Goal: Task Accomplishment & Management: Manage account settings

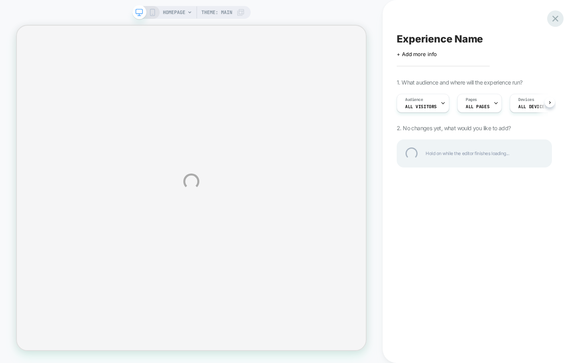
click at [557, 18] on div at bounding box center [555, 18] width 16 height 16
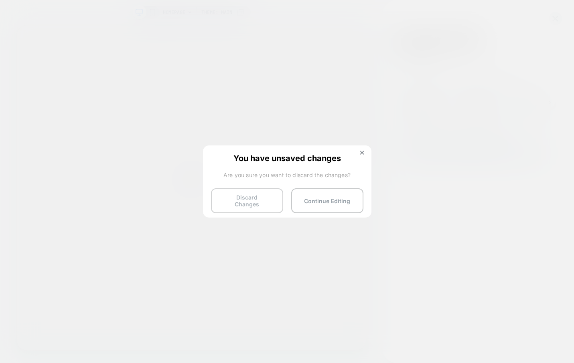
click at [256, 191] on button "Discard Changes" at bounding box center [247, 201] width 72 height 25
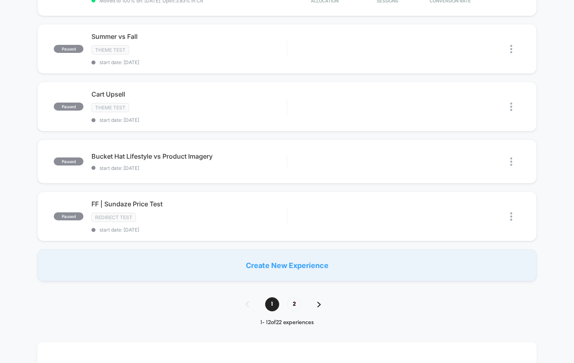
scroll to position [482, 0]
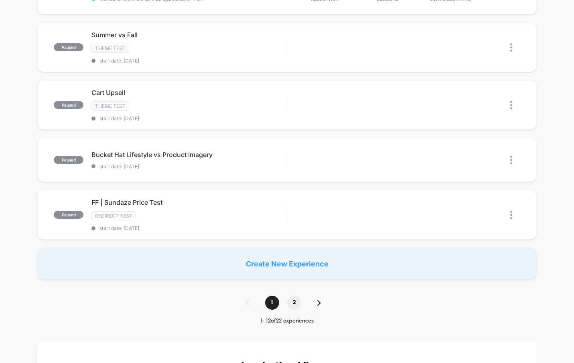
click at [296, 296] on span "2" at bounding box center [294, 303] width 14 height 14
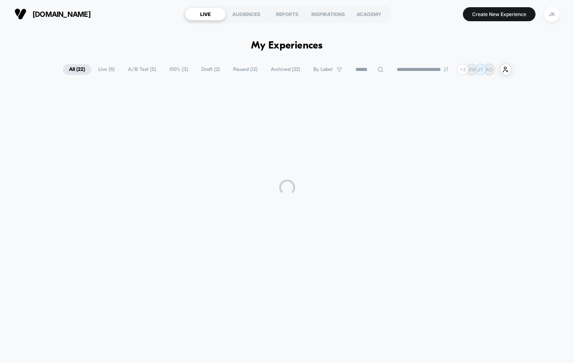
scroll to position [0, 0]
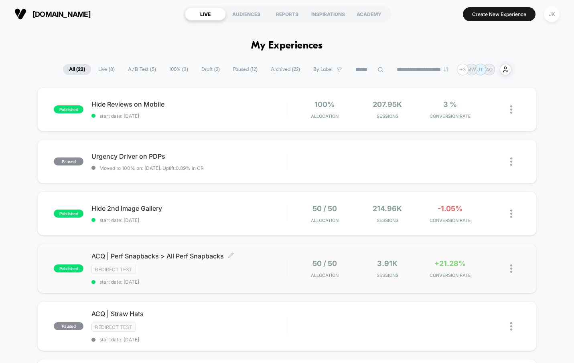
click at [196, 254] on span "ACQ | Perf Snapbacks > All Perf Snapbacks Click to edit experience details" at bounding box center [188, 256] width 195 height 8
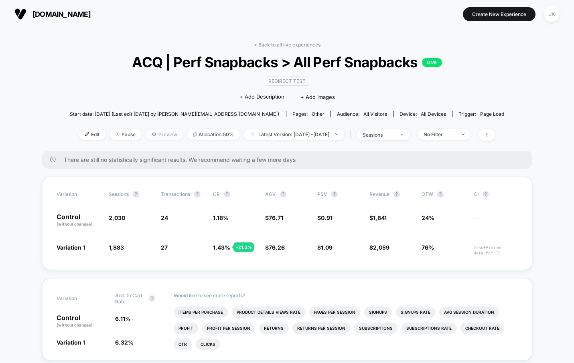
click at [152, 134] on icon at bounding box center [154, 134] width 4 height 3
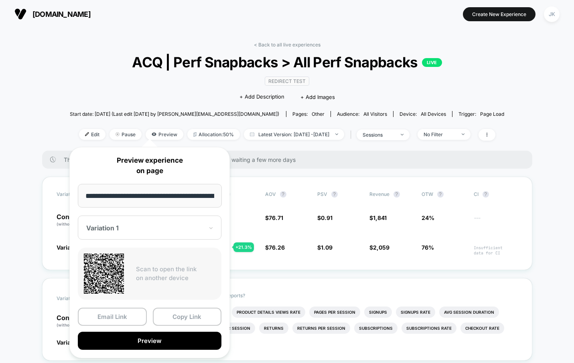
click at [130, 231] on div at bounding box center [144, 228] width 117 height 8
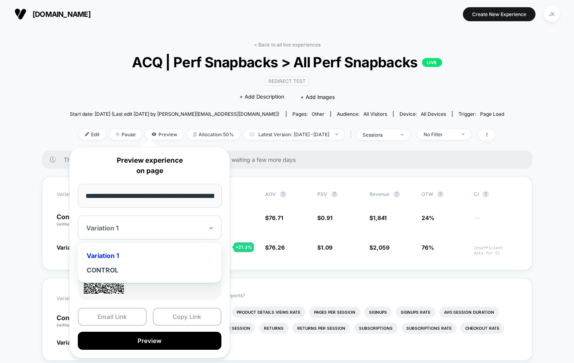
click at [132, 179] on div "**********" at bounding box center [149, 252] width 160 height 211
click at [112, 229] on div at bounding box center [144, 228] width 117 height 8
click at [129, 164] on p "Preview experience on page" at bounding box center [150, 166] width 144 height 20
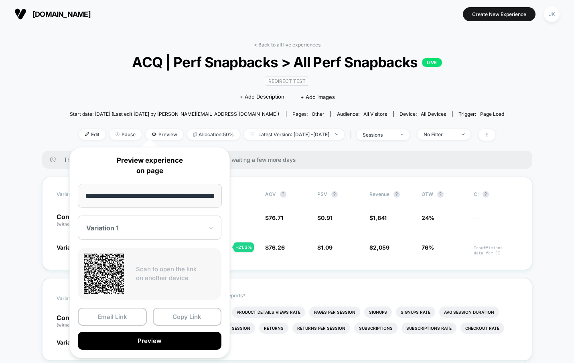
click at [110, 231] on div at bounding box center [144, 228] width 117 height 8
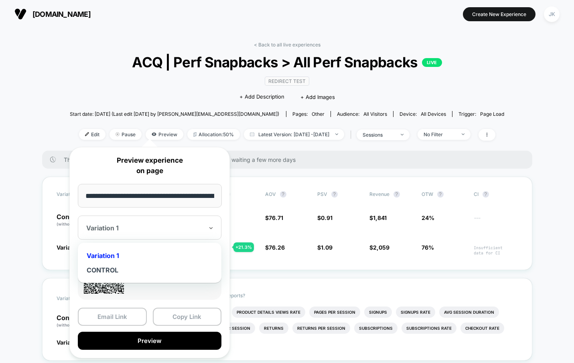
click at [106, 254] on div "Variation 1" at bounding box center [150, 256] width 136 height 14
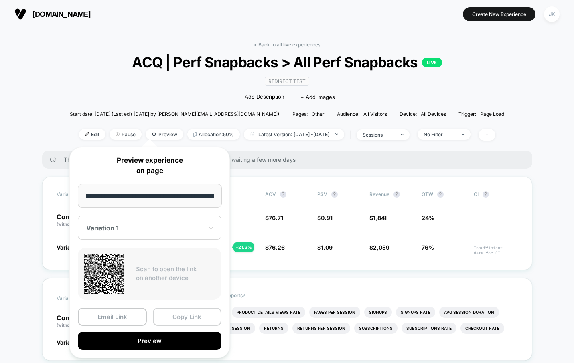
click at [174, 314] on button "Copy Link" at bounding box center [187, 317] width 69 height 18
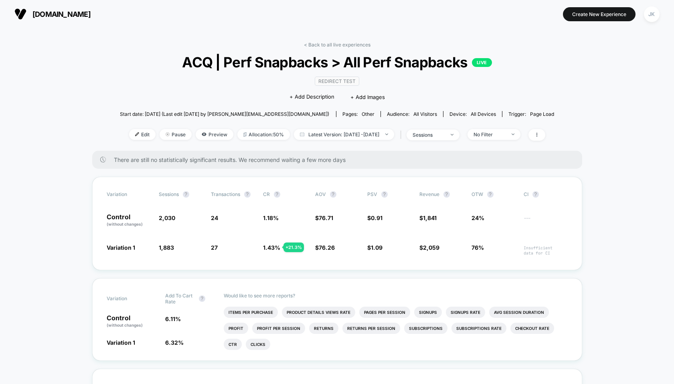
click at [321, 50] on div "< Back to all live experiences ACQ | Perf Snapbacks > All Perf Snapbacks LIVE R…" at bounding box center [337, 96] width 435 height 109
click at [320, 47] on link "< Back to all live experiences" at bounding box center [337, 45] width 67 height 6
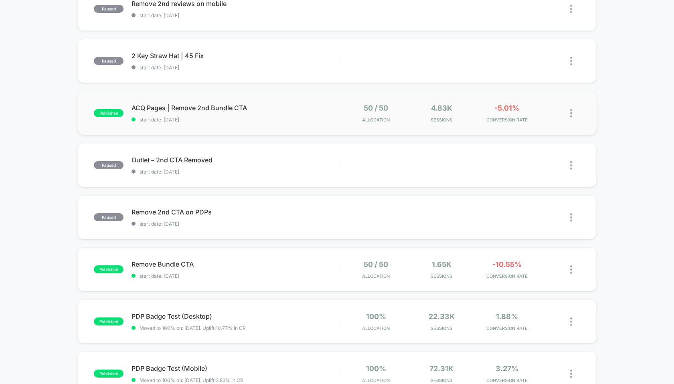
scroll to position [103, 0]
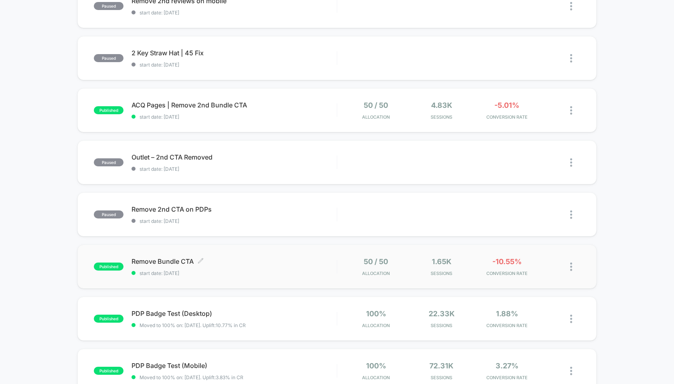
click at [169, 258] on span "Remove Bundle CTA Click to edit experience details" at bounding box center [234, 262] width 205 height 8
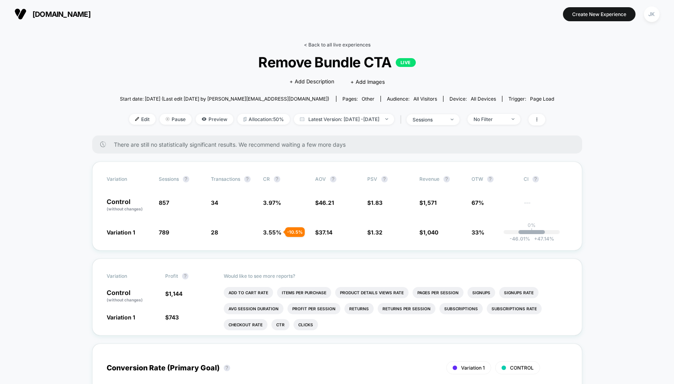
click at [324, 43] on link "< Back to all live experiences" at bounding box center [337, 45] width 67 height 6
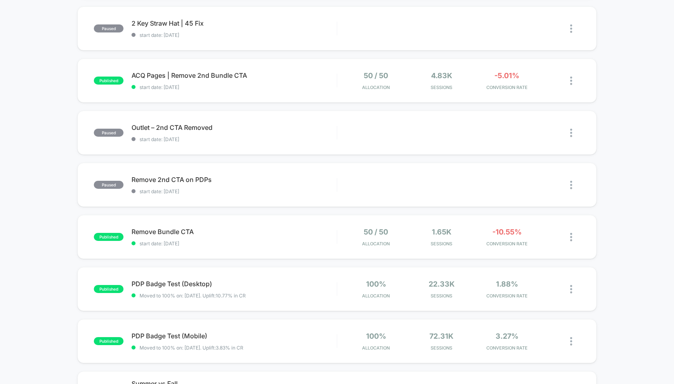
scroll to position [144, 0]
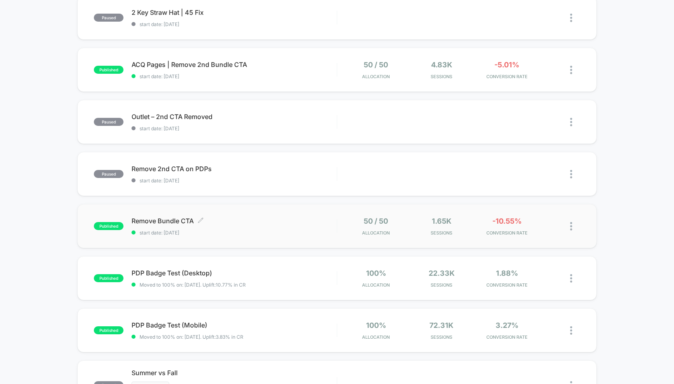
click at [181, 219] on span "Remove Bundle CTA Click to edit experience details" at bounding box center [234, 221] width 205 height 8
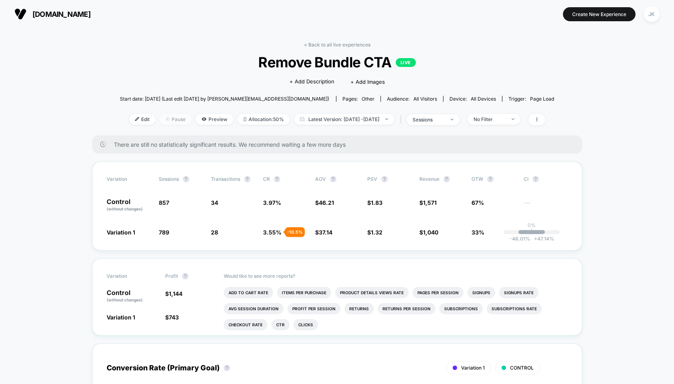
click at [168, 114] on span "Pause" at bounding box center [176, 119] width 32 height 11
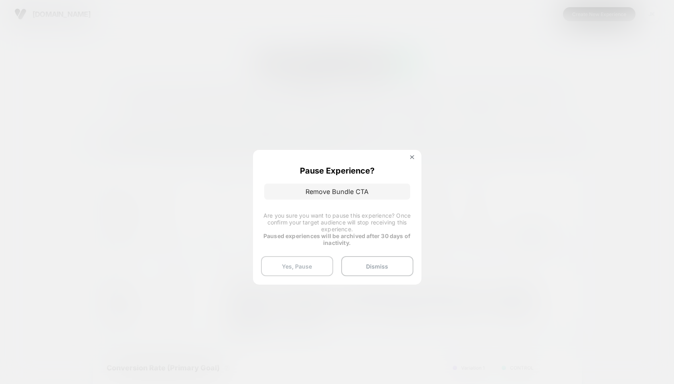
click at [300, 265] on button "Yes, Pause" at bounding box center [297, 266] width 72 height 20
